Goal: Communication & Community: Share content

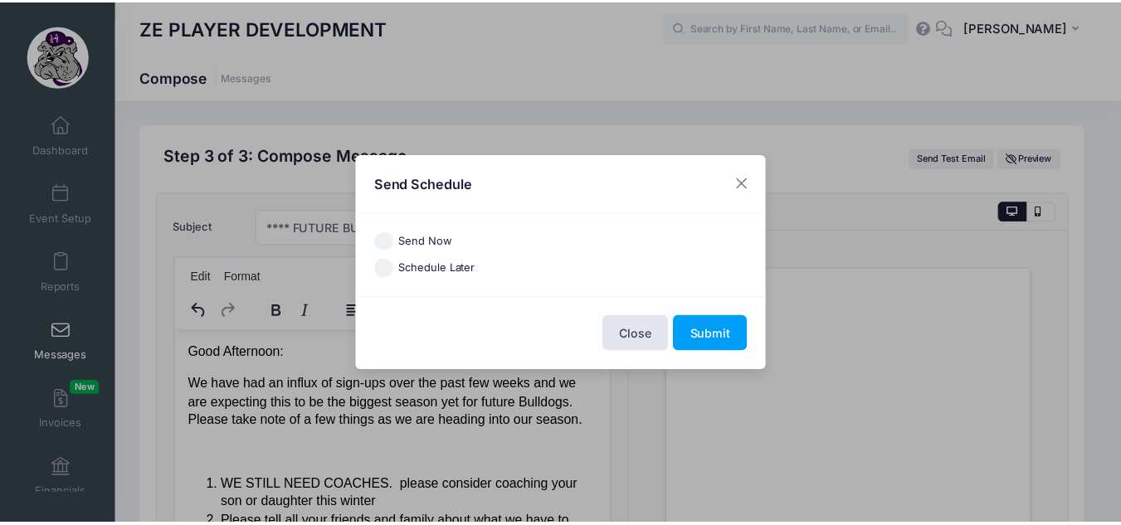
scroll to position [75, 0]
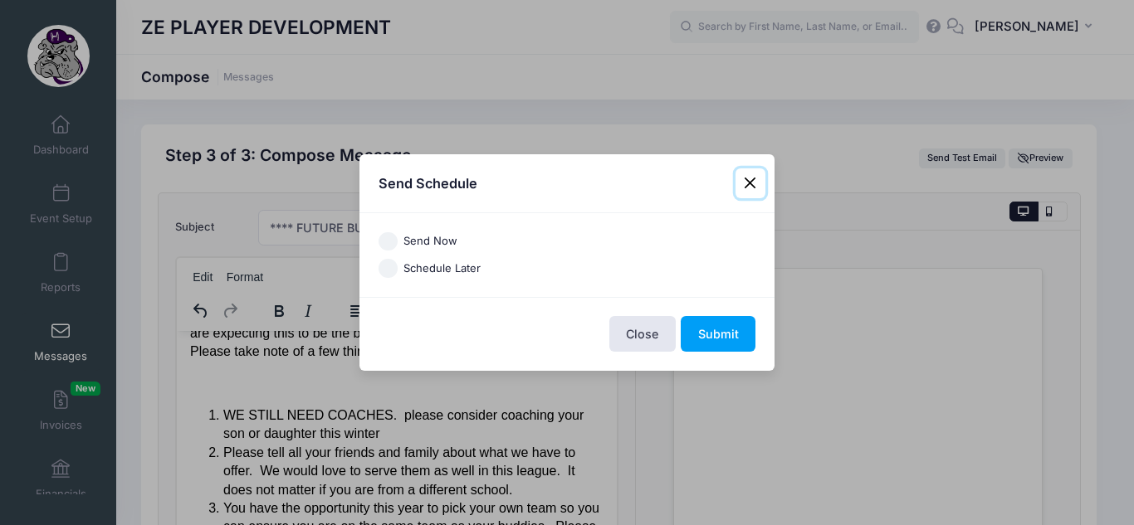
click at [744, 195] on button "Close" at bounding box center [750, 184] width 30 height 30
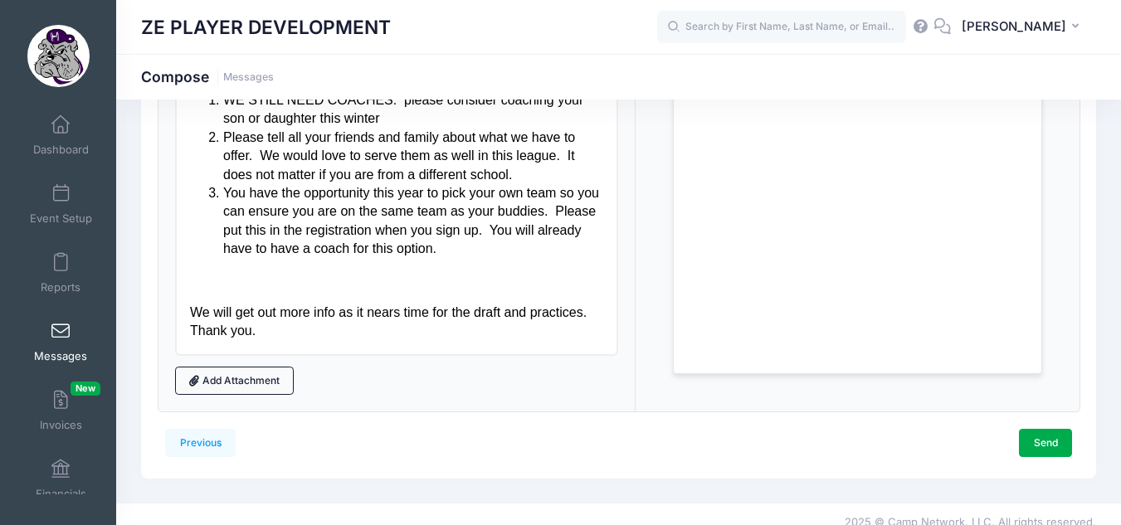
scroll to position [331, 0]
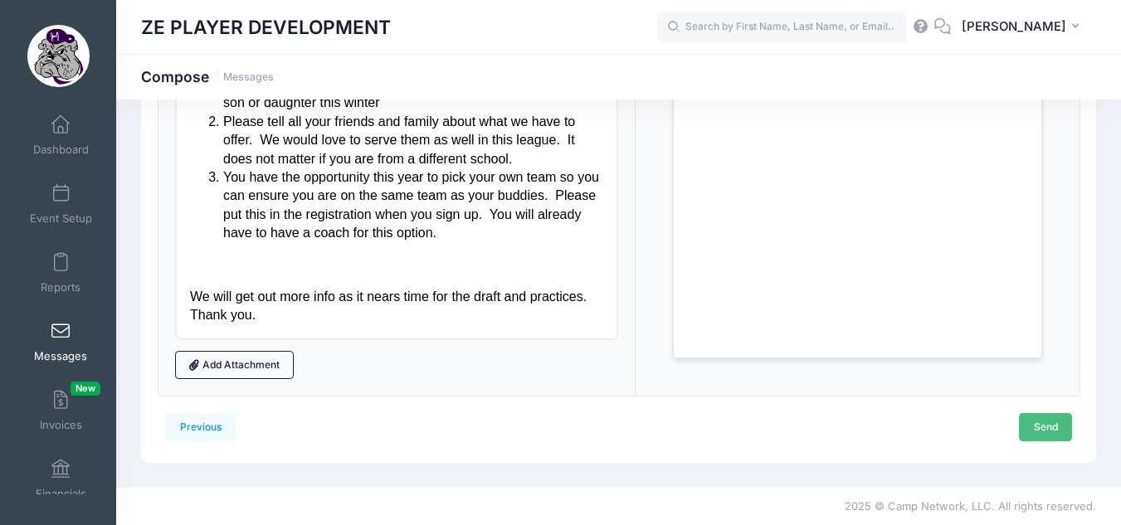
click at [1033, 420] on link "Send" at bounding box center [1045, 427] width 53 height 28
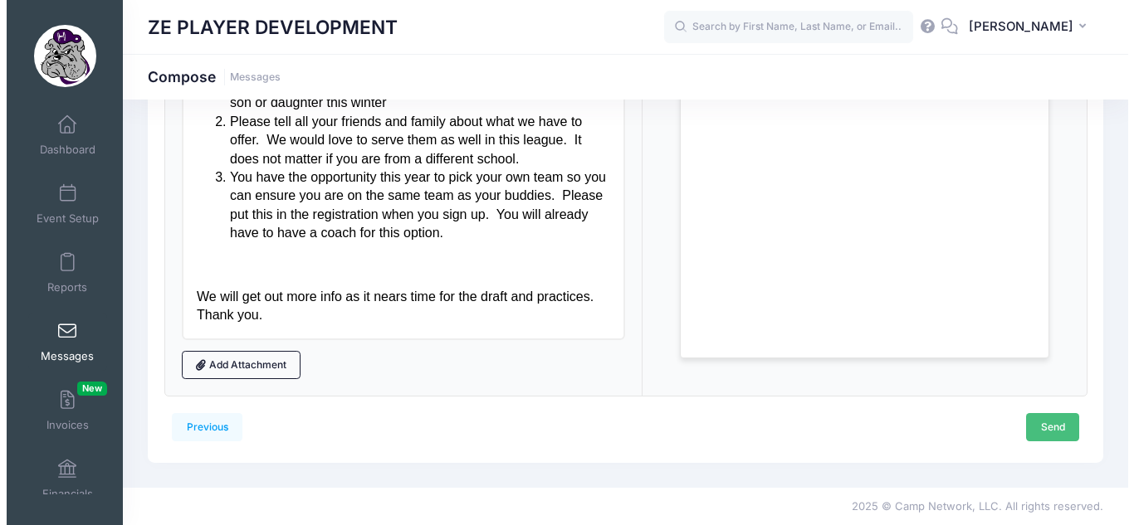
scroll to position [0, 0]
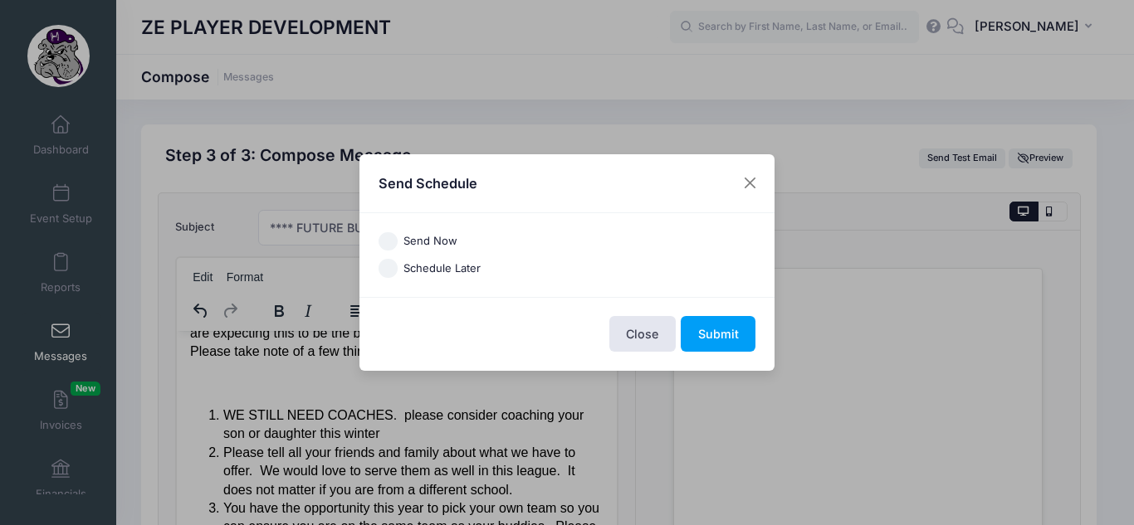
click at [398, 242] on div "Send Now" at bounding box center [568, 241] width 378 height 19
click at [391, 245] on input "Send Now" at bounding box center [388, 241] width 19 height 19
radio input "true"
click at [716, 338] on button "Submit" at bounding box center [718, 334] width 75 height 36
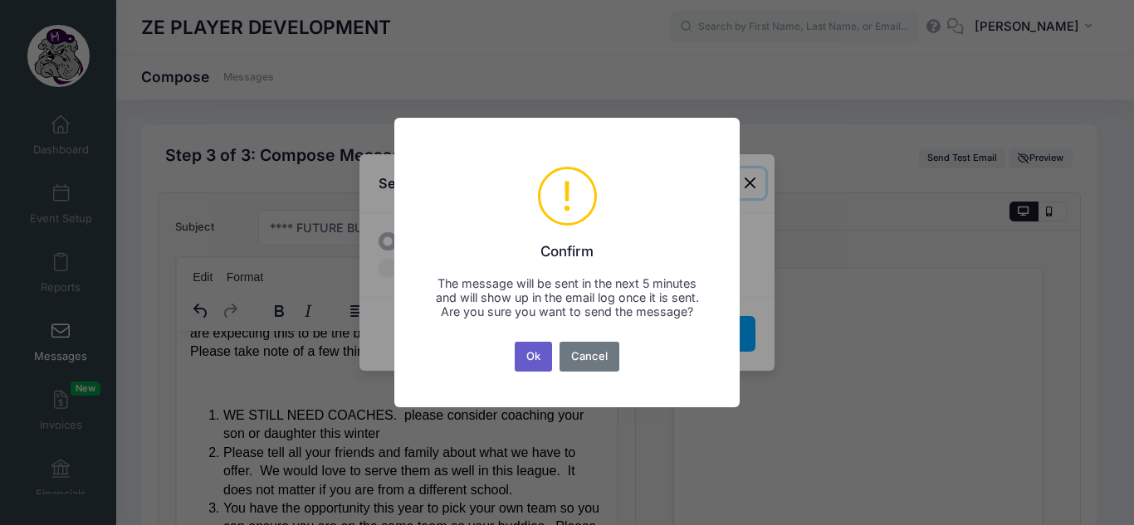
click at [532, 358] on button "Ok" at bounding box center [534, 357] width 38 height 30
